Goal: Information Seeking & Learning: Learn about a topic

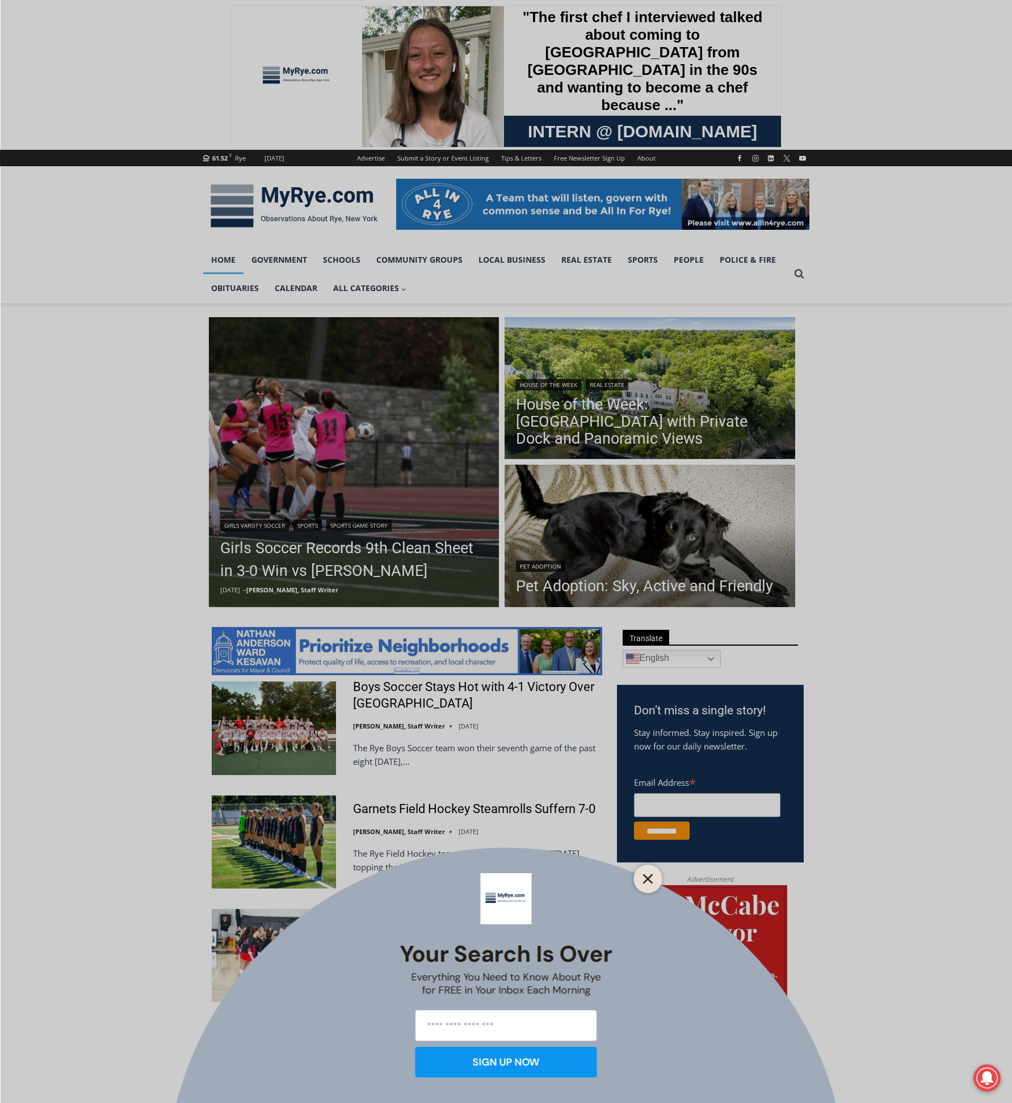
drag, startPoint x: 647, startPoint y: 878, endPoint x: 386, endPoint y: 791, distance: 275.7
click at [647, 878] on line "Close" at bounding box center [647, 879] width 8 height 8
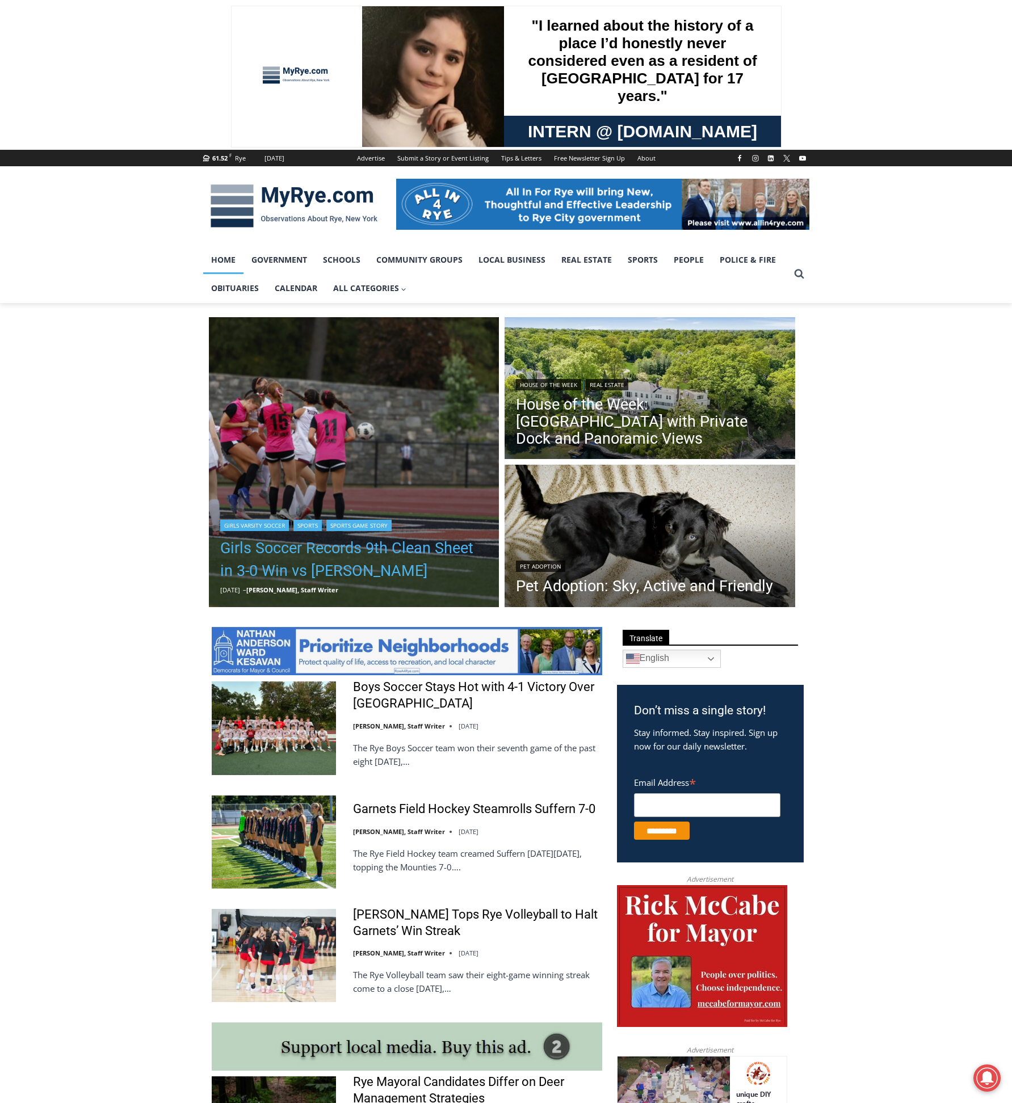
click at [314, 567] on link "Girls Soccer Records 9th Clean Sheet in 3-0 Win vs [PERSON_NAME]" at bounding box center [354, 559] width 268 height 45
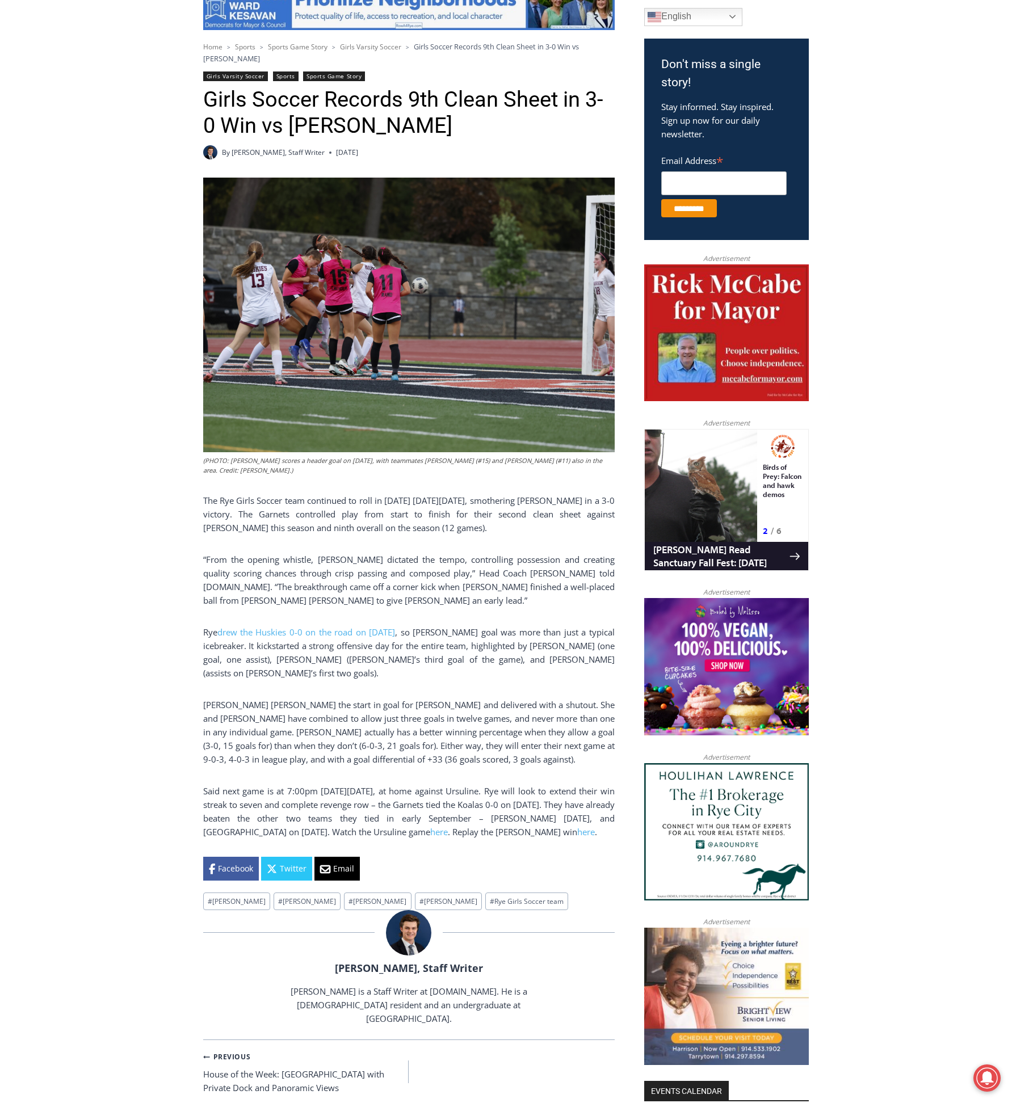
scroll to position [340, 0]
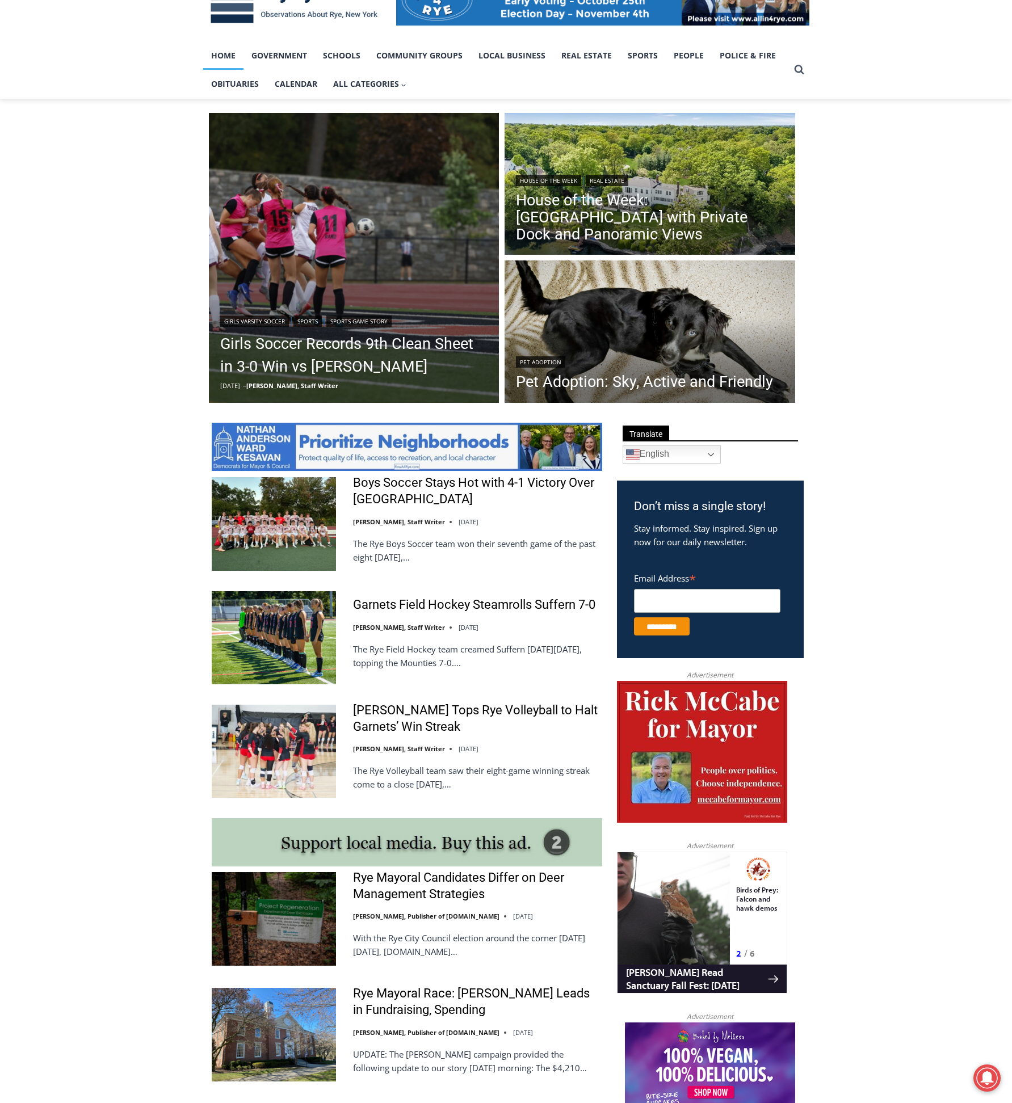
scroll to position [227, 0]
